Goal: Information Seeking & Learning: Find specific fact

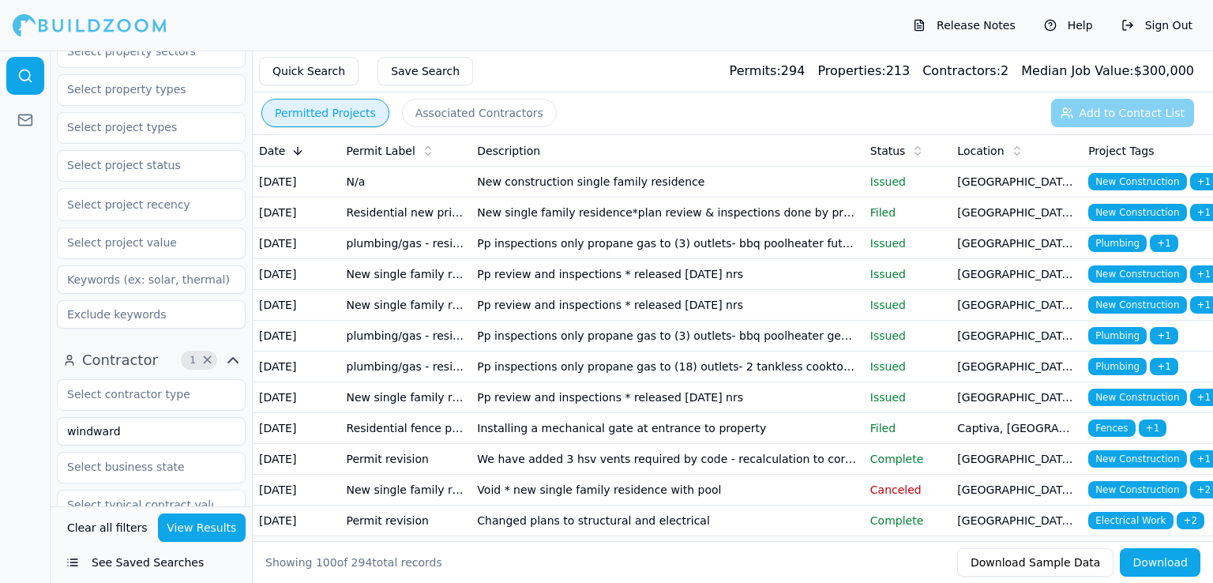
scroll to position [351, 0]
click at [179, 417] on input "windward" at bounding box center [151, 431] width 189 height 28
click at [217, 529] on button "View Results" at bounding box center [202, 527] width 88 height 28
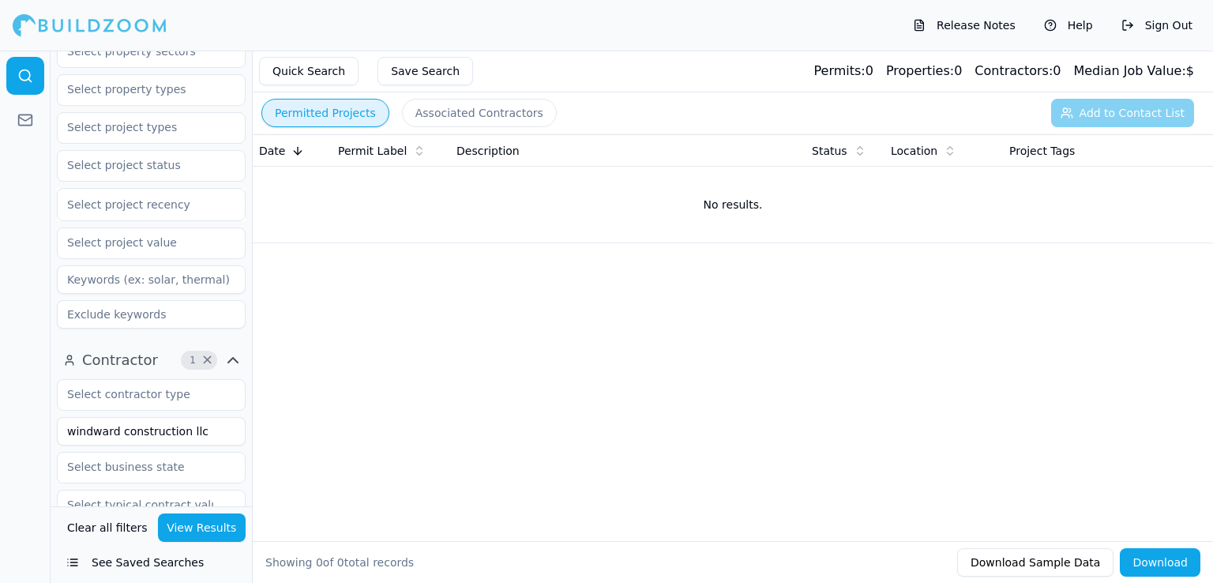
click at [217, 529] on button "View Results" at bounding box center [202, 527] width 88 height 28
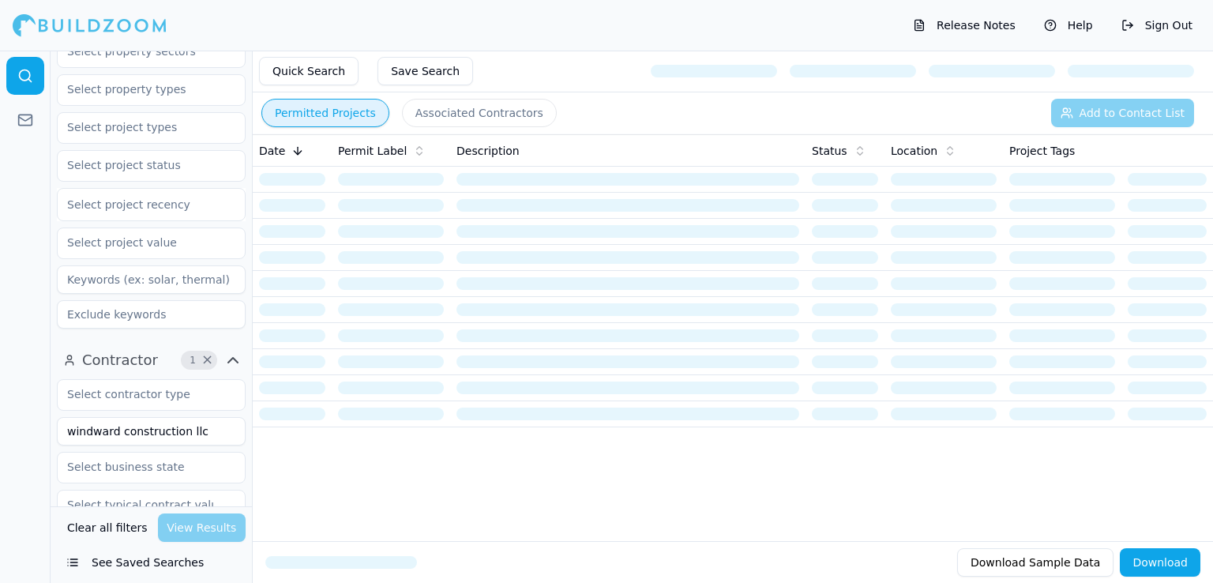
click at [216, 417] on input "windward construction llc" at bounding box center [151, 431] width 189 height 28
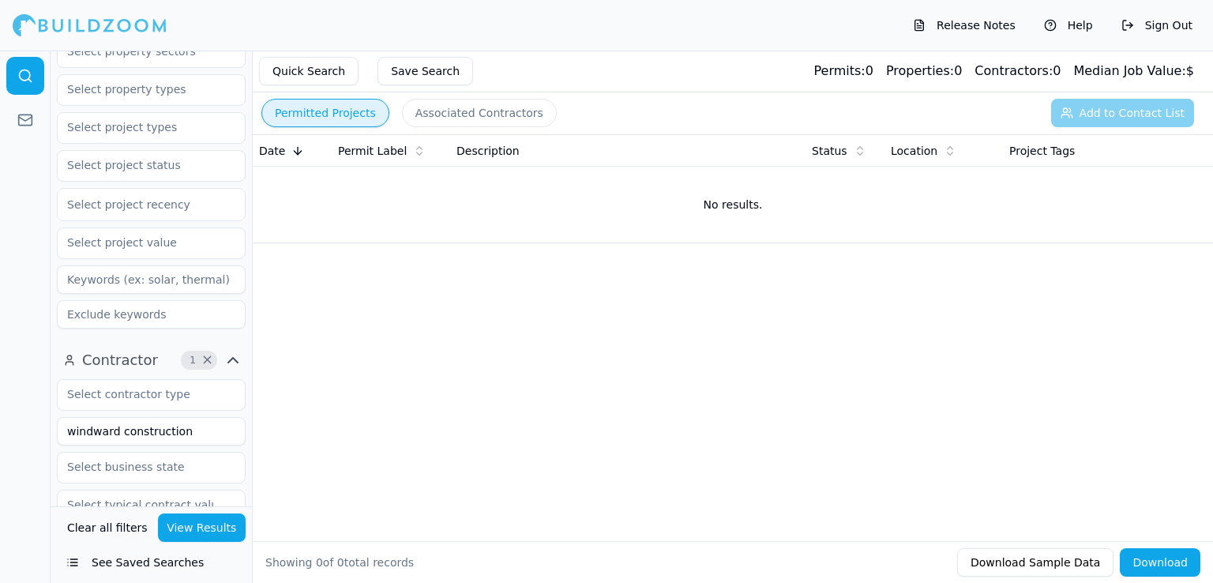
type input "windward construction"
click at [205, 532] on button "View Results" at bounding box center [202, 527] width 88 height 28
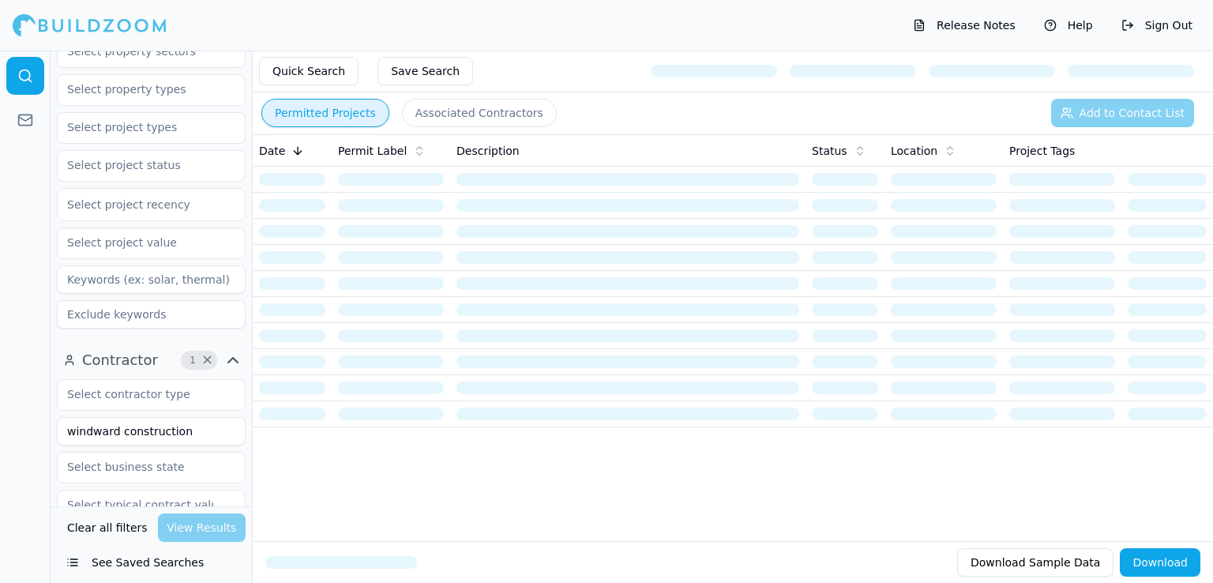
click at [205, 532] on div "Clear all filters View Results" at bounding box center [151, 527] width 189 height 28
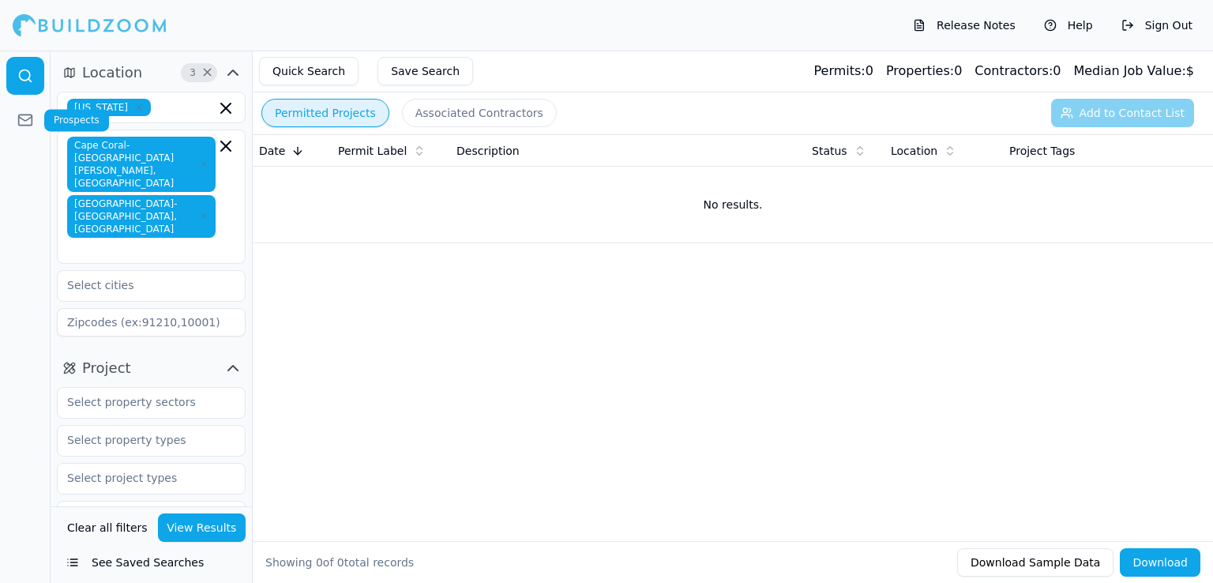
click at [26, 124] on icon at bounding box center [25, 120] width 16 height 16
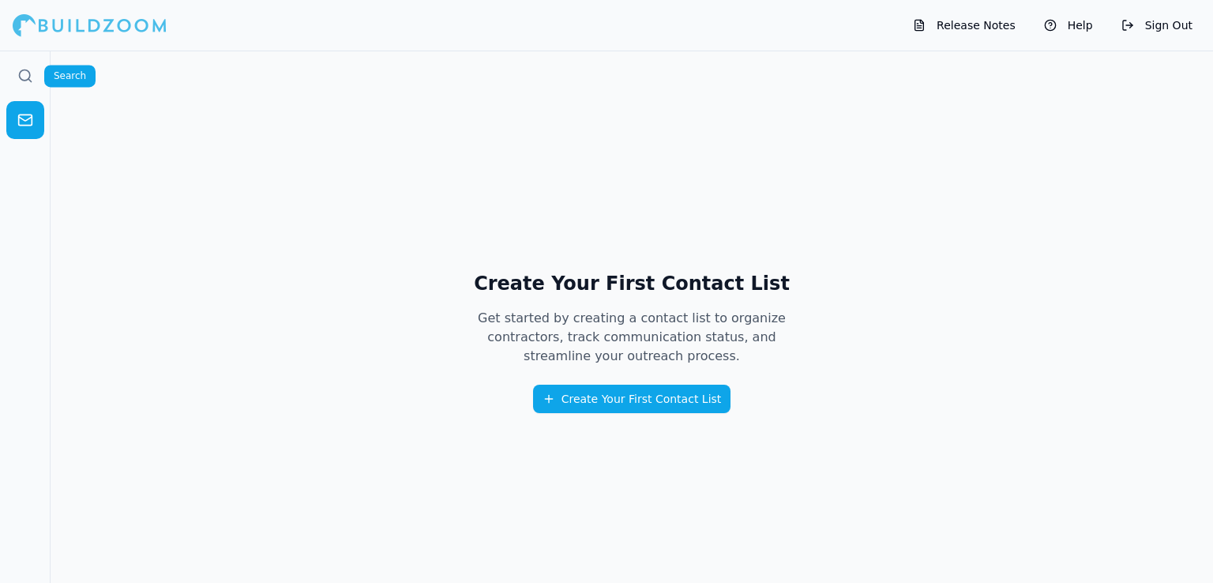
click at [28, 77] on icon at bounding box center [25, 76] width 16 height 16
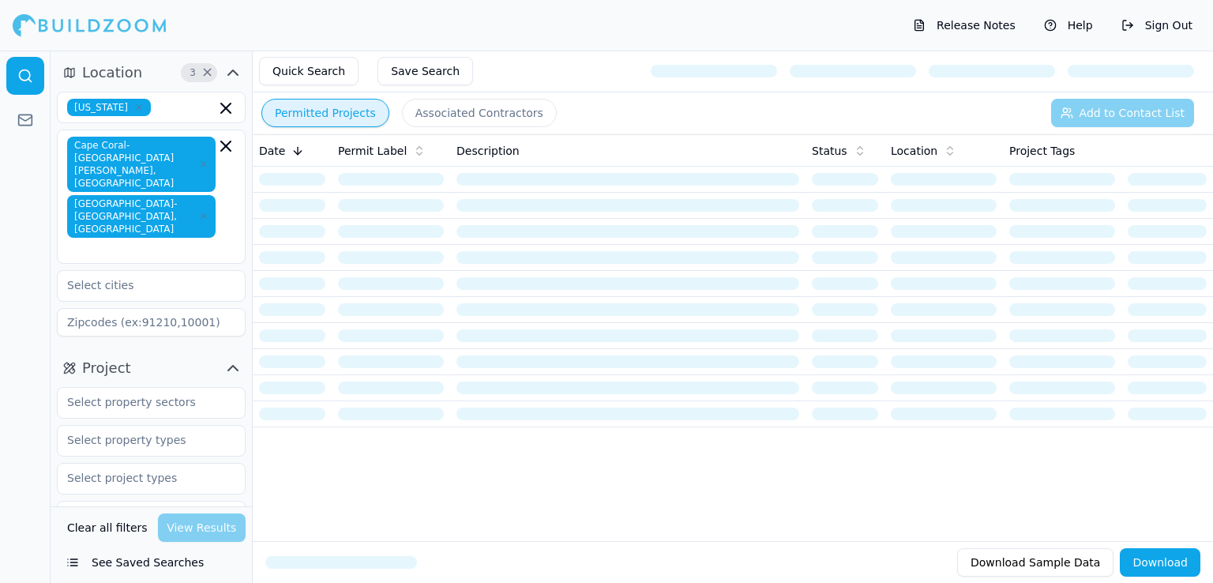
click at [994, 29] on button "Release Notes" at bounding box center [964, 25] width 118 height 25
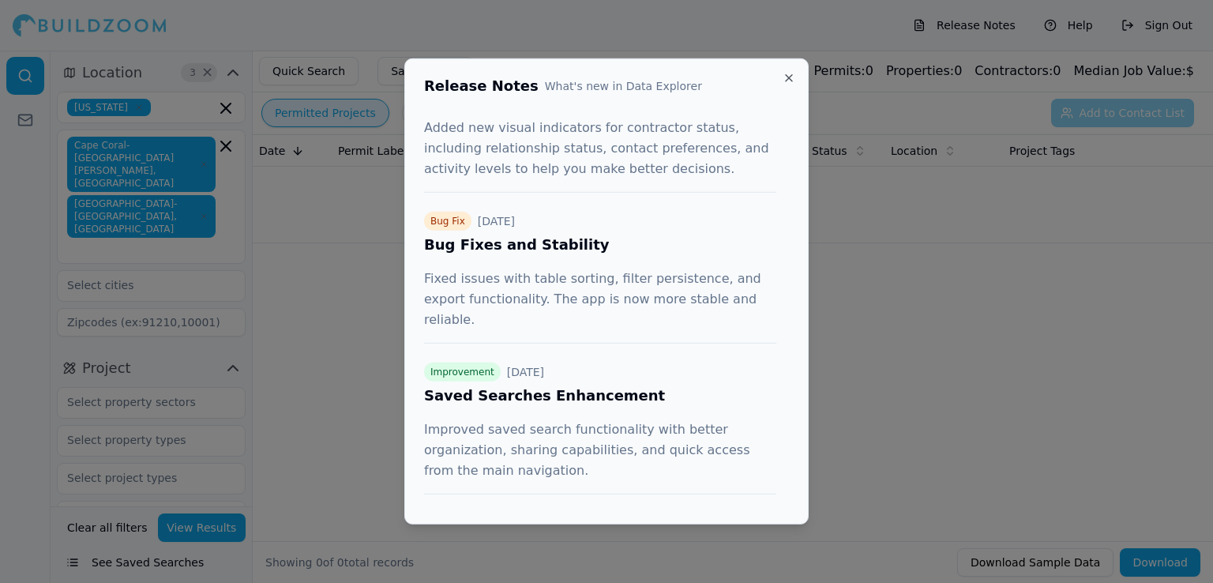
scroll to position [395, 0]
